Goal: Task Accomplishment & Management: Use online tool/utility

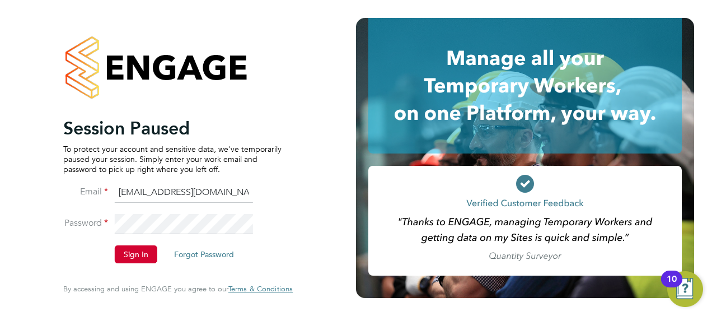
click at [142, 252] on button "Sign In" at bounding box center [136, 254] width 43 height 18
